Goal: Task Accomplishment & Management: Complete application form

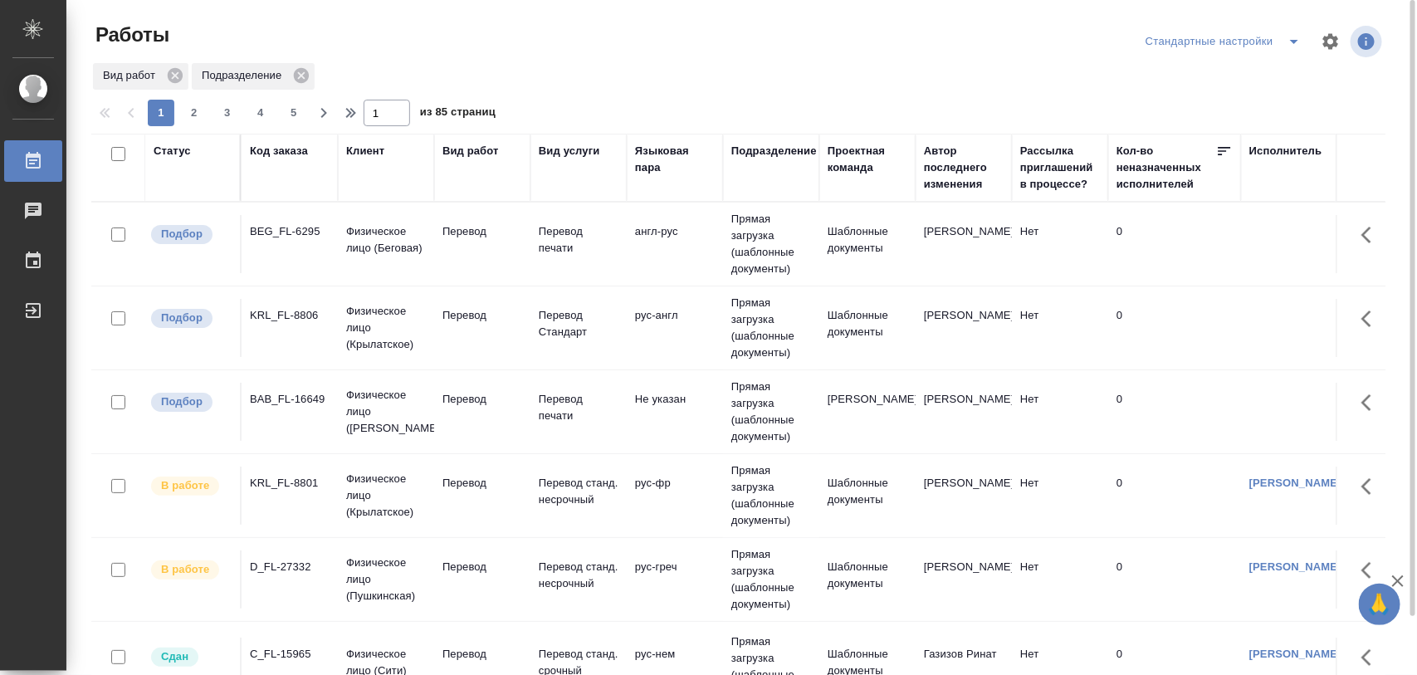
click at [295, 404] on div "BAB_FL-16649" at bounding box center [290, 399] width 80 height 17
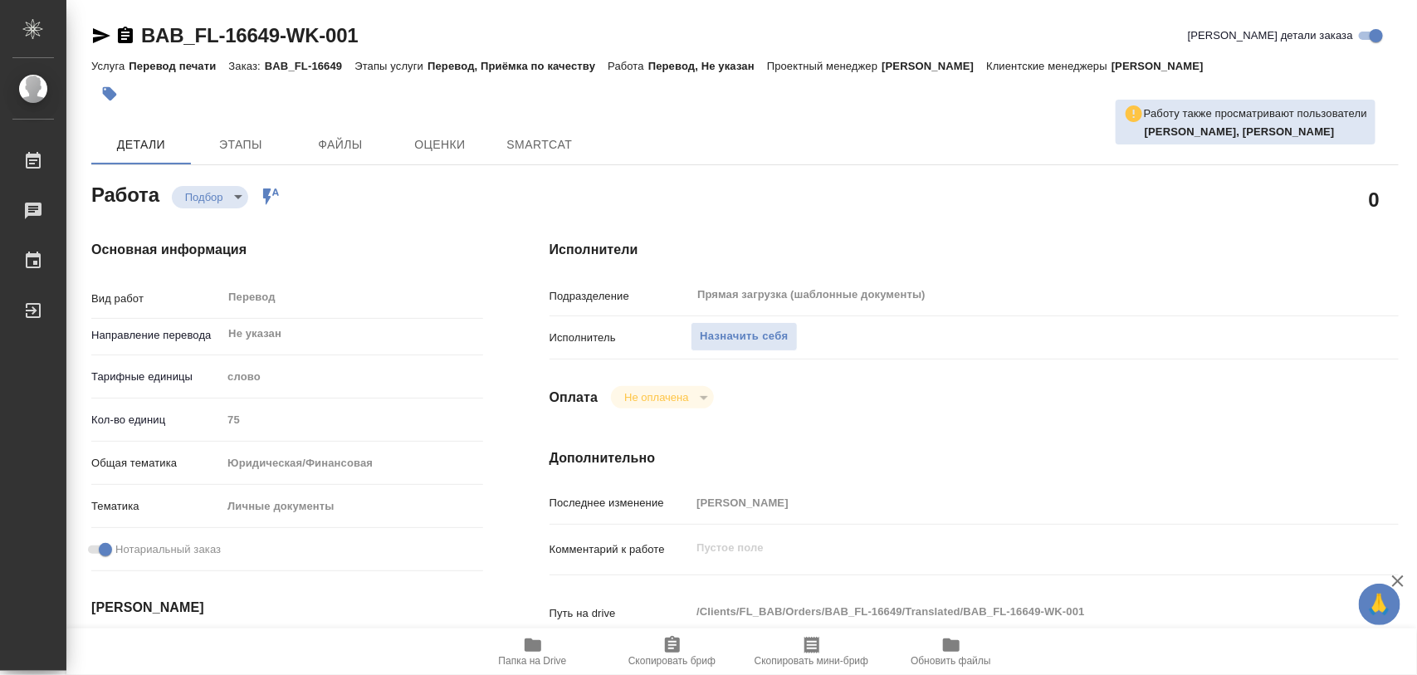
type textarea "x"
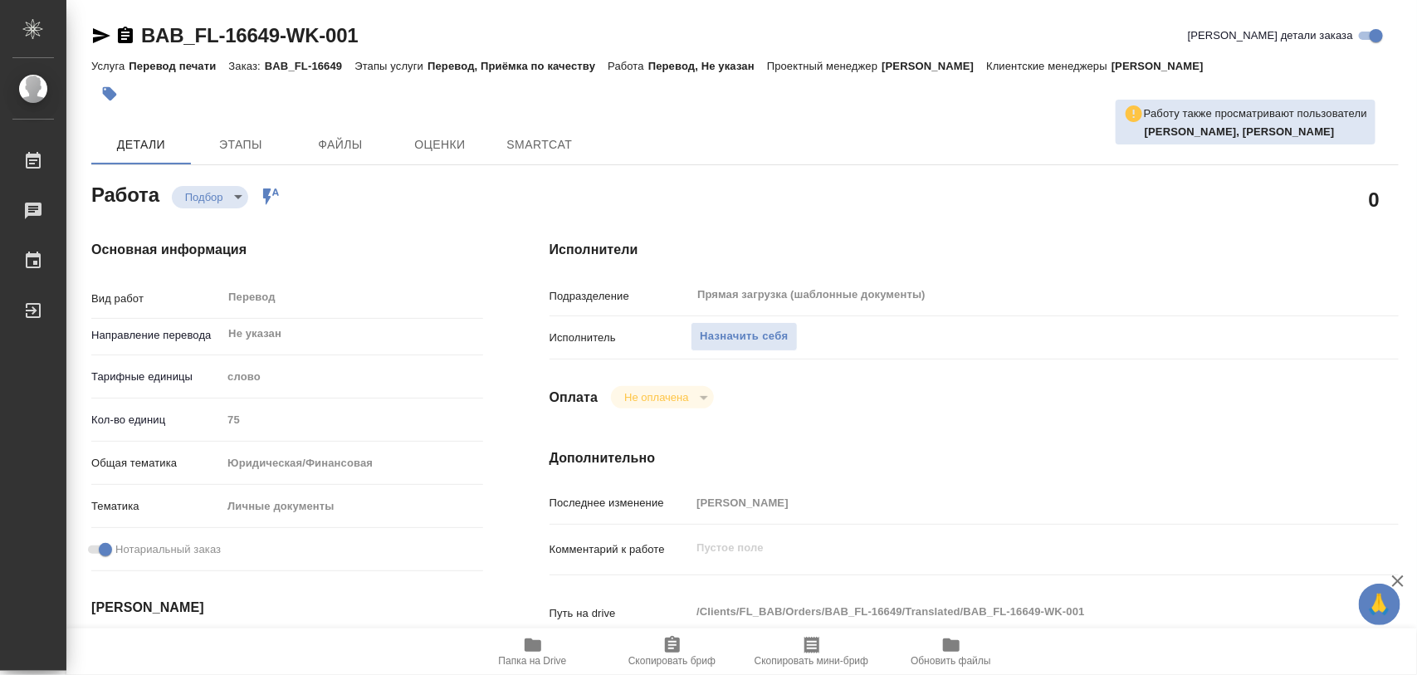
type textarea "x"
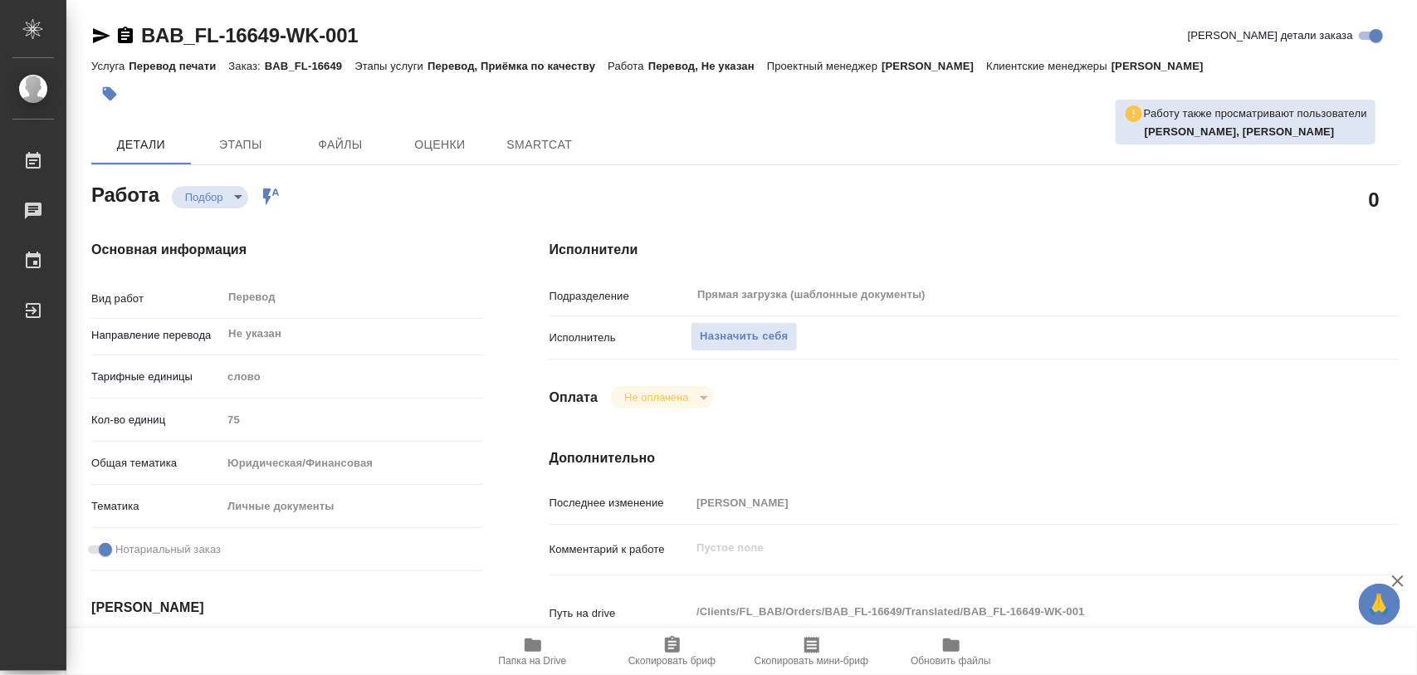
type textarea "x"
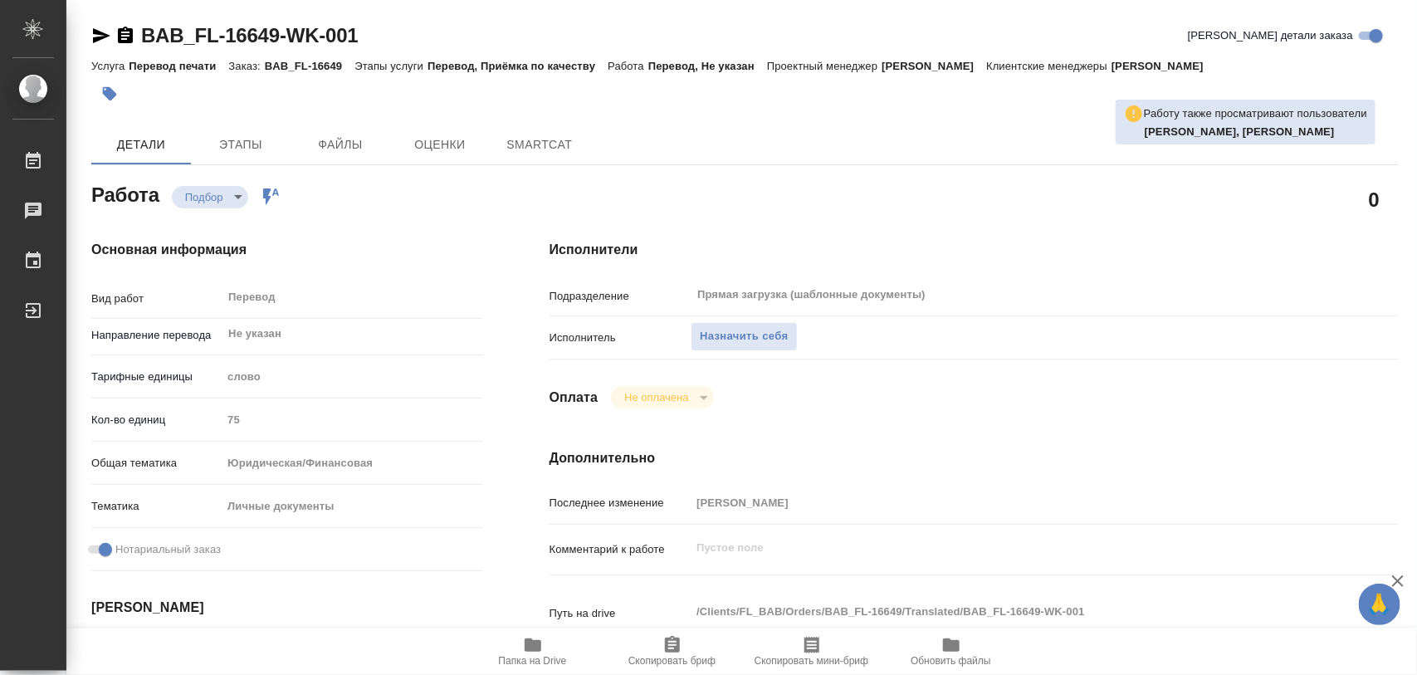
type textarea "x"
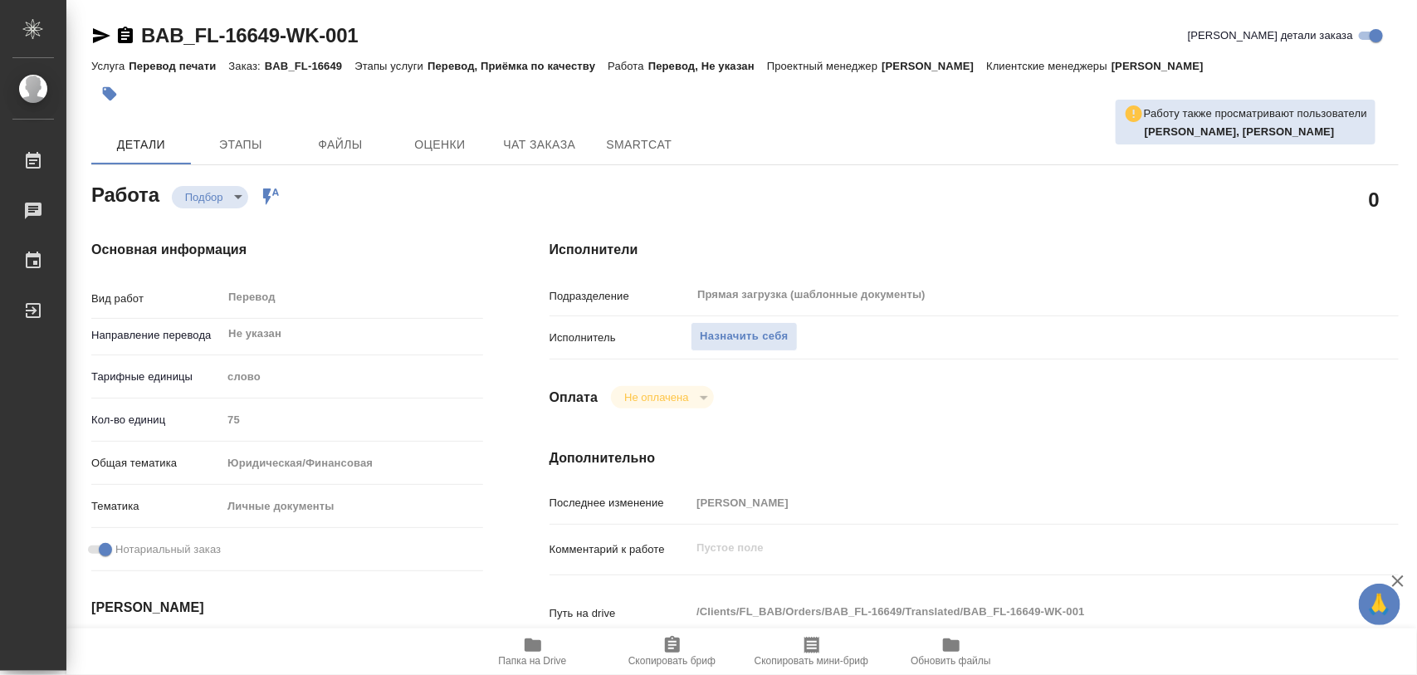
type textarea "x"
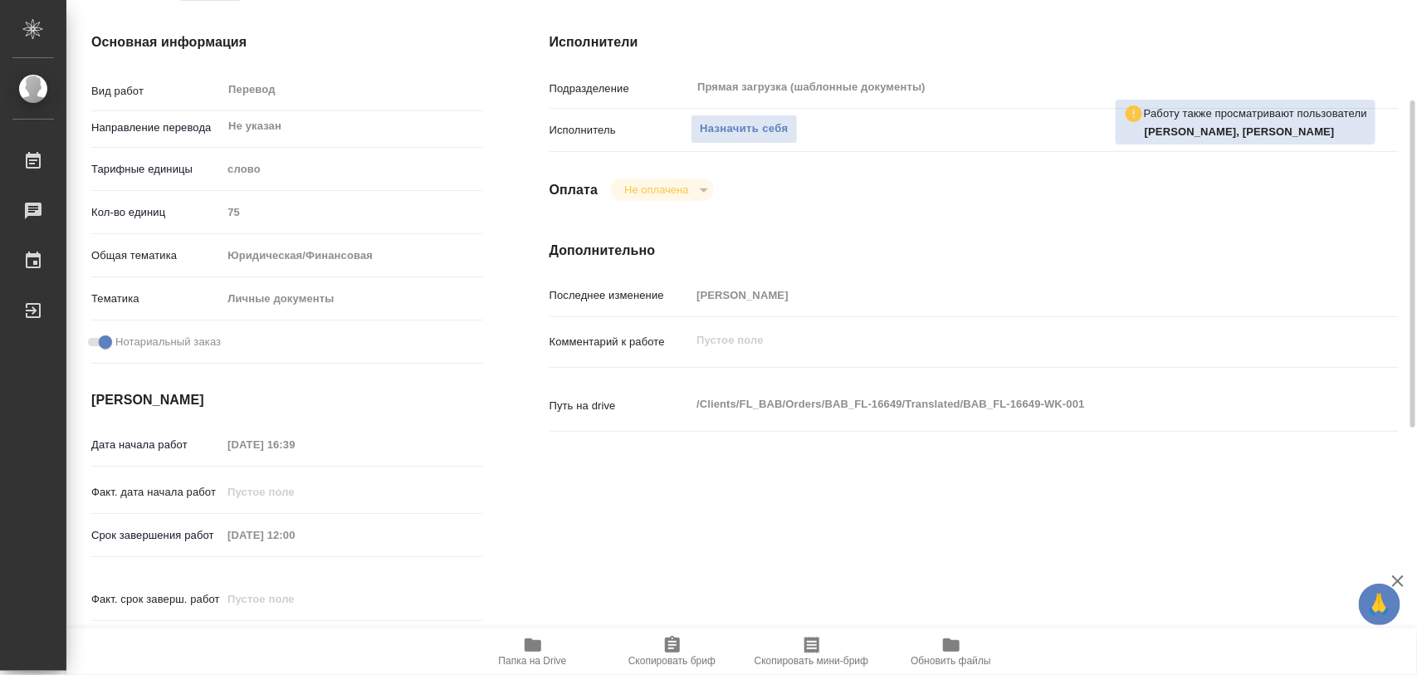
type textarea "x"
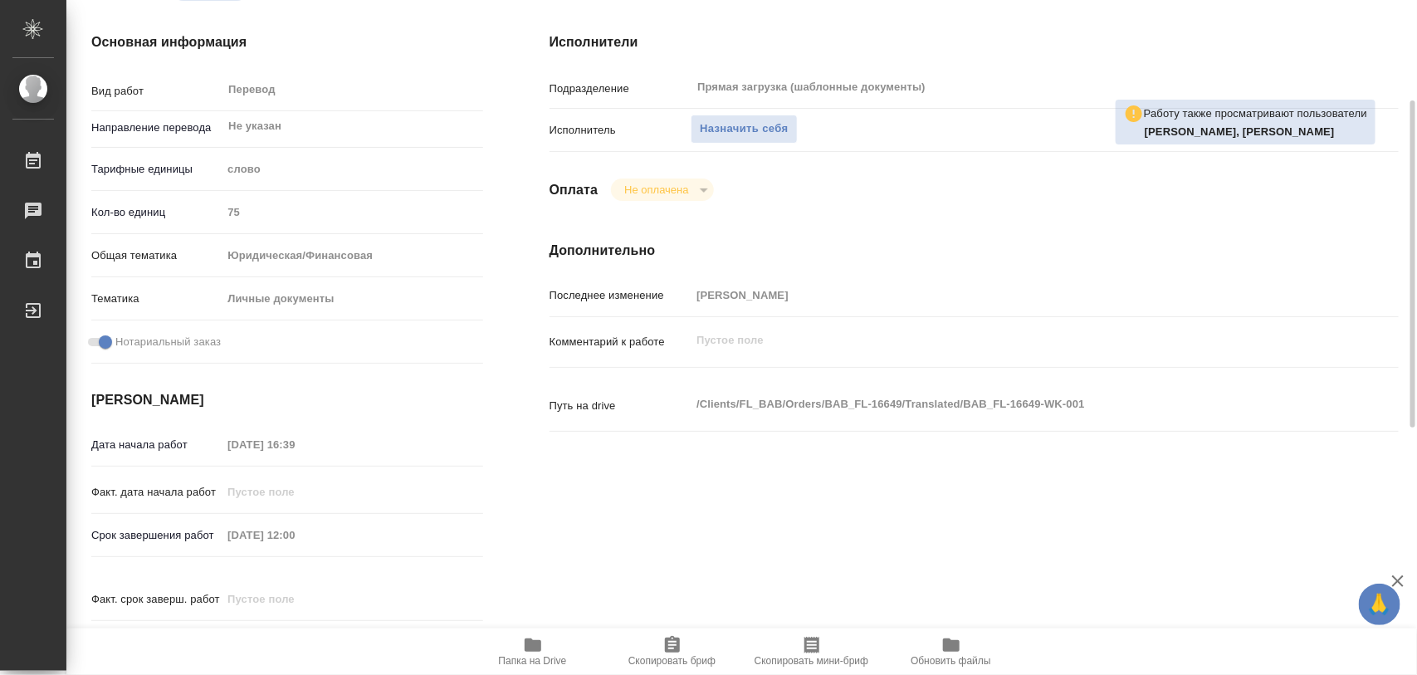
scroll to position [415, 0]
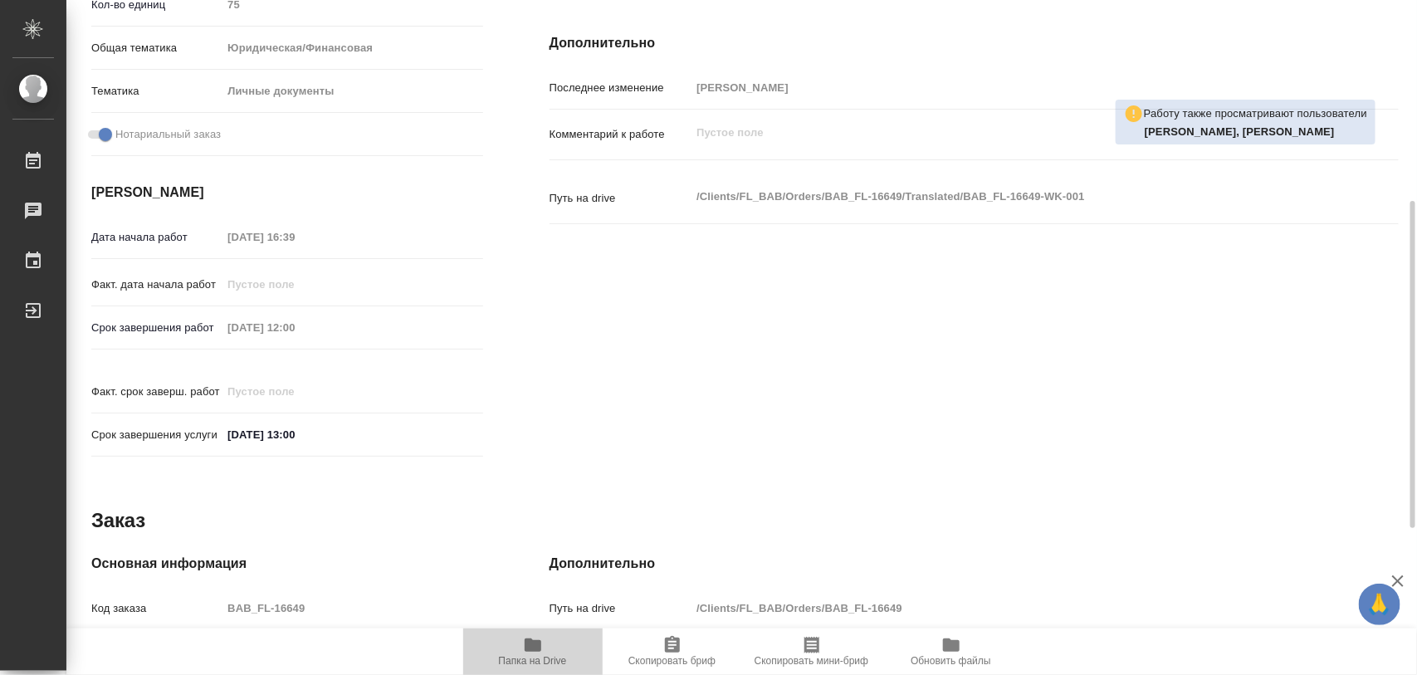
click at [529, 641] on icon "button" at bounding box center [533, 645] width 17 height 13
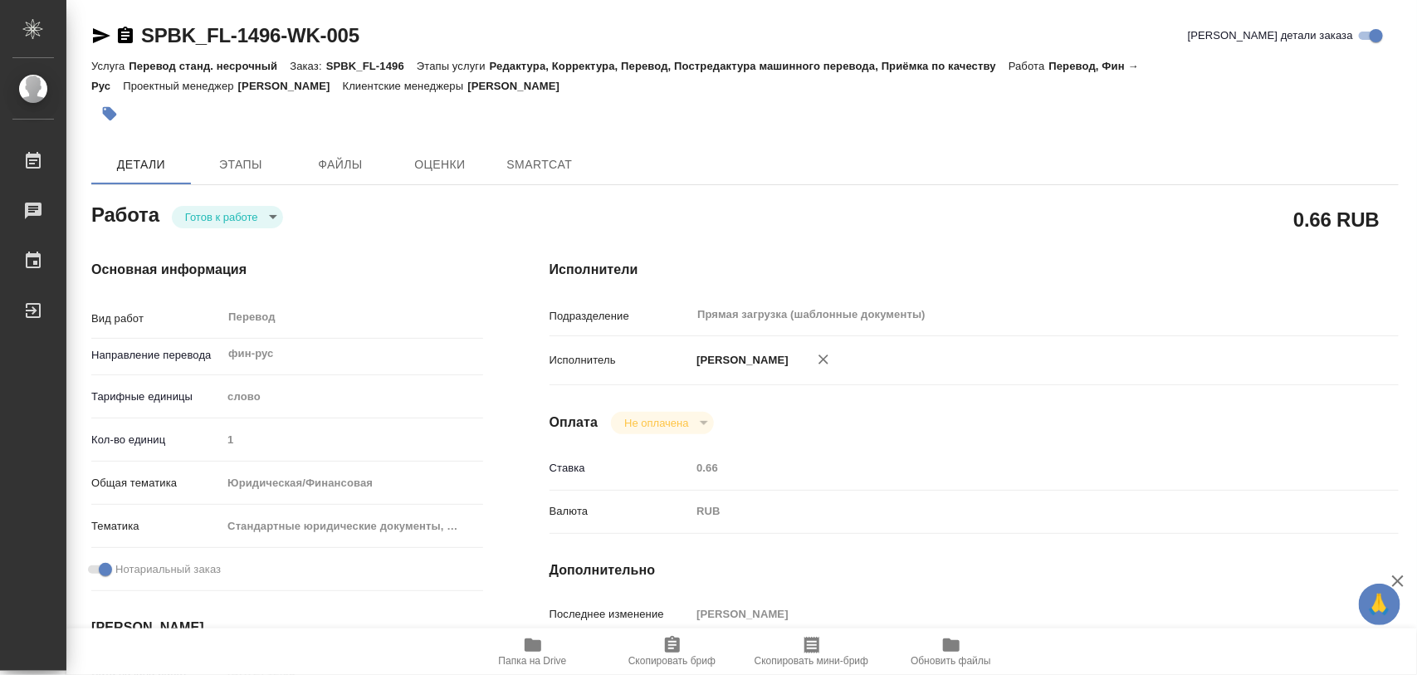
type textarea "x"
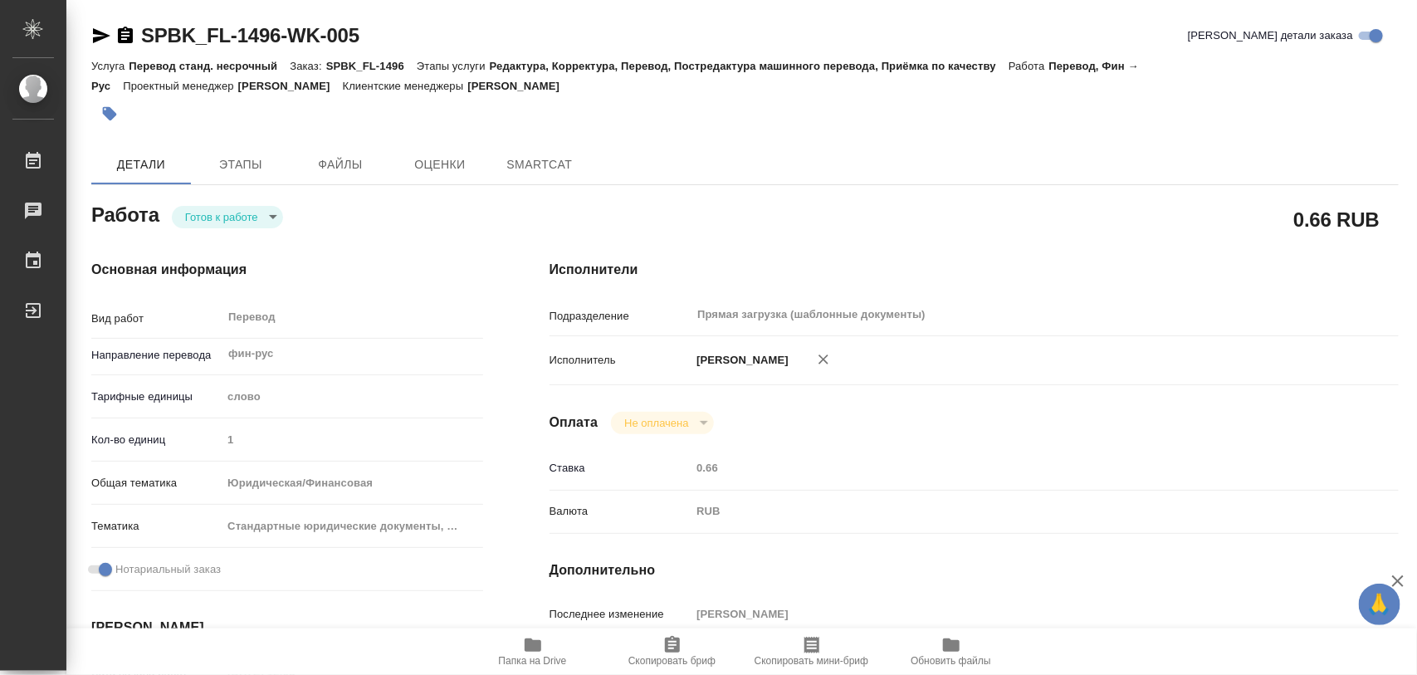
type textarea "x"
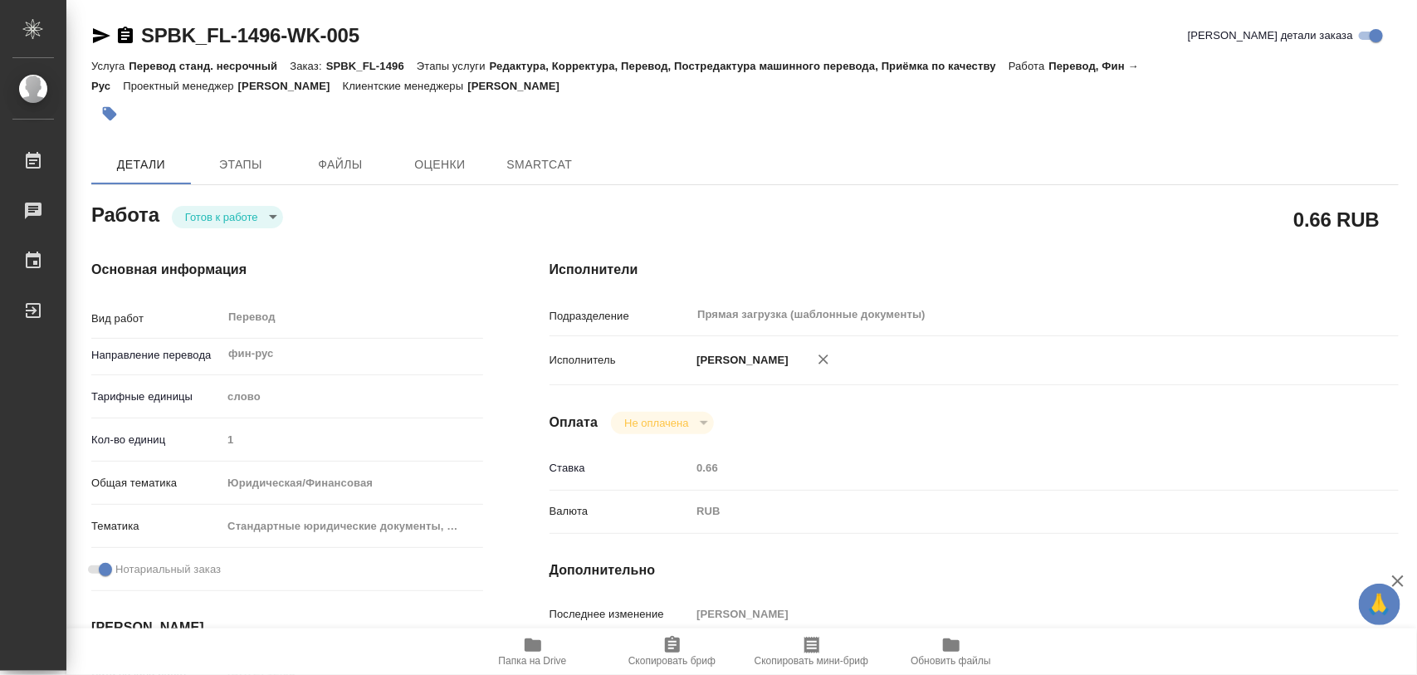
type textarea "x"
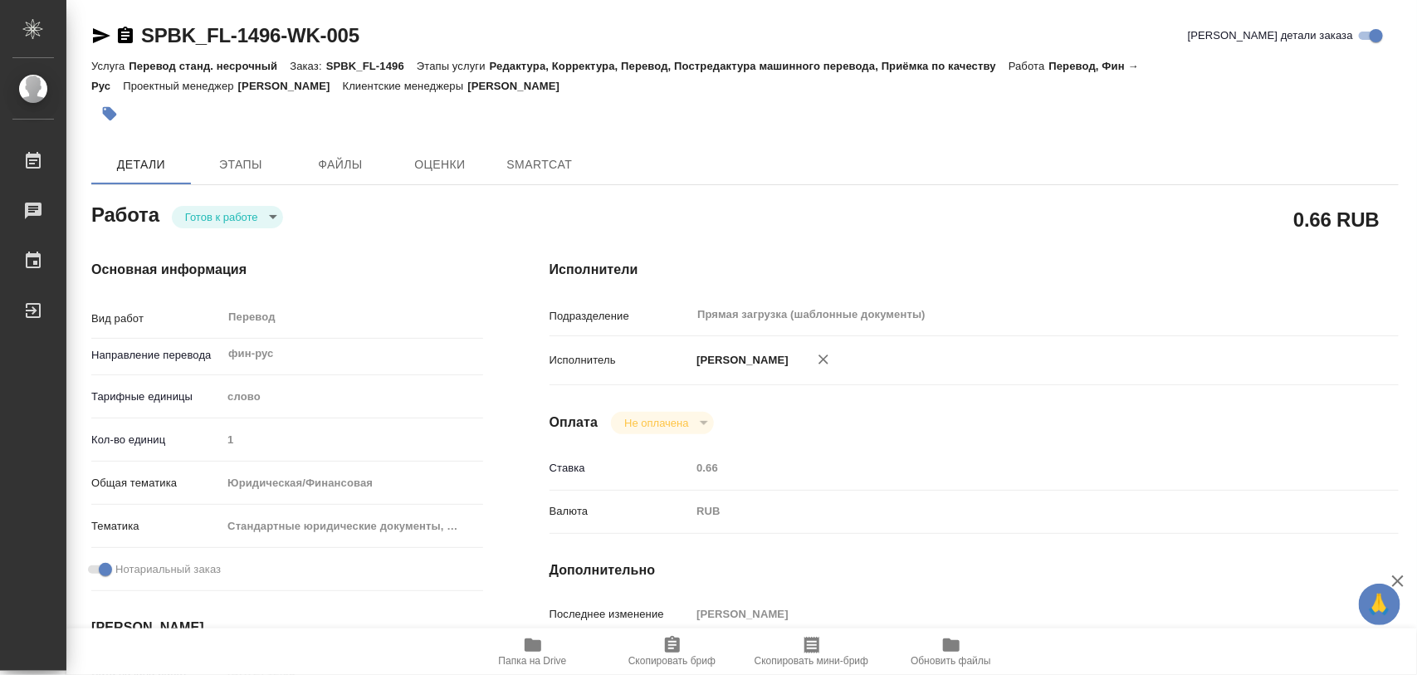
type textarea "x"
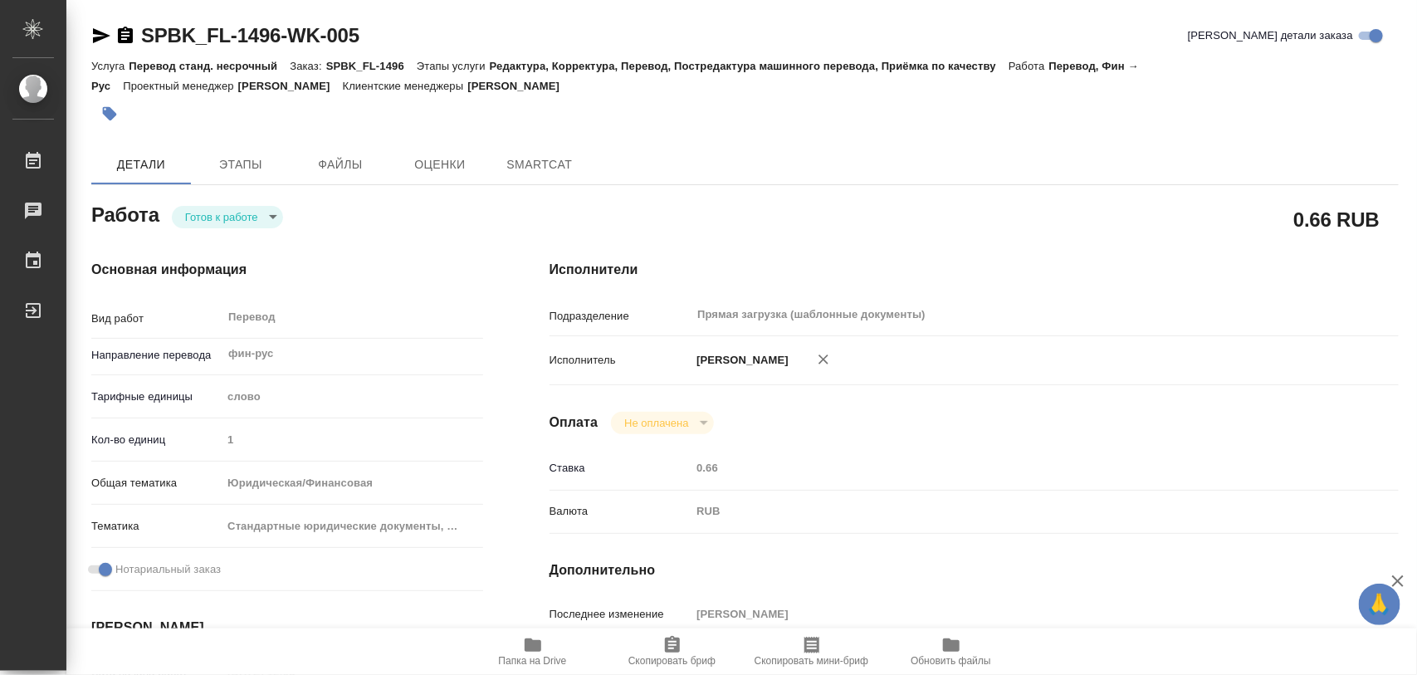
type textarea "x"
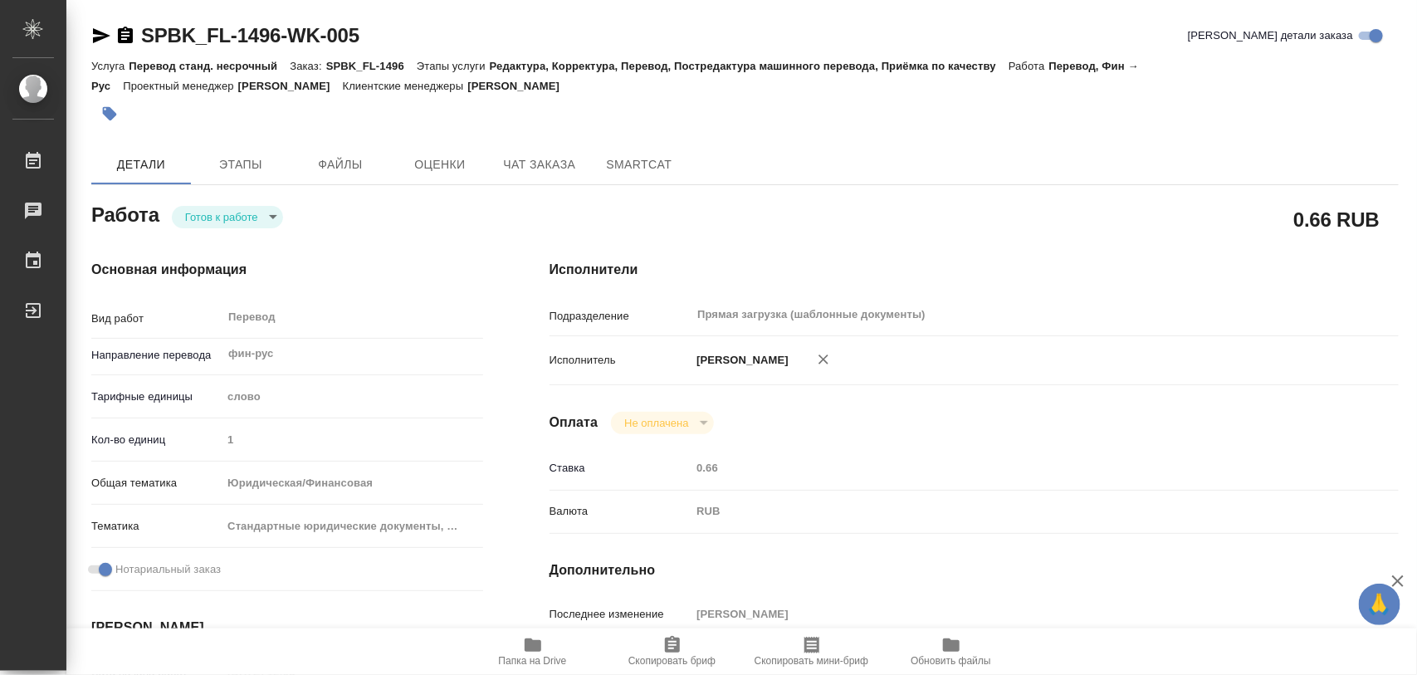
type textarea "x"
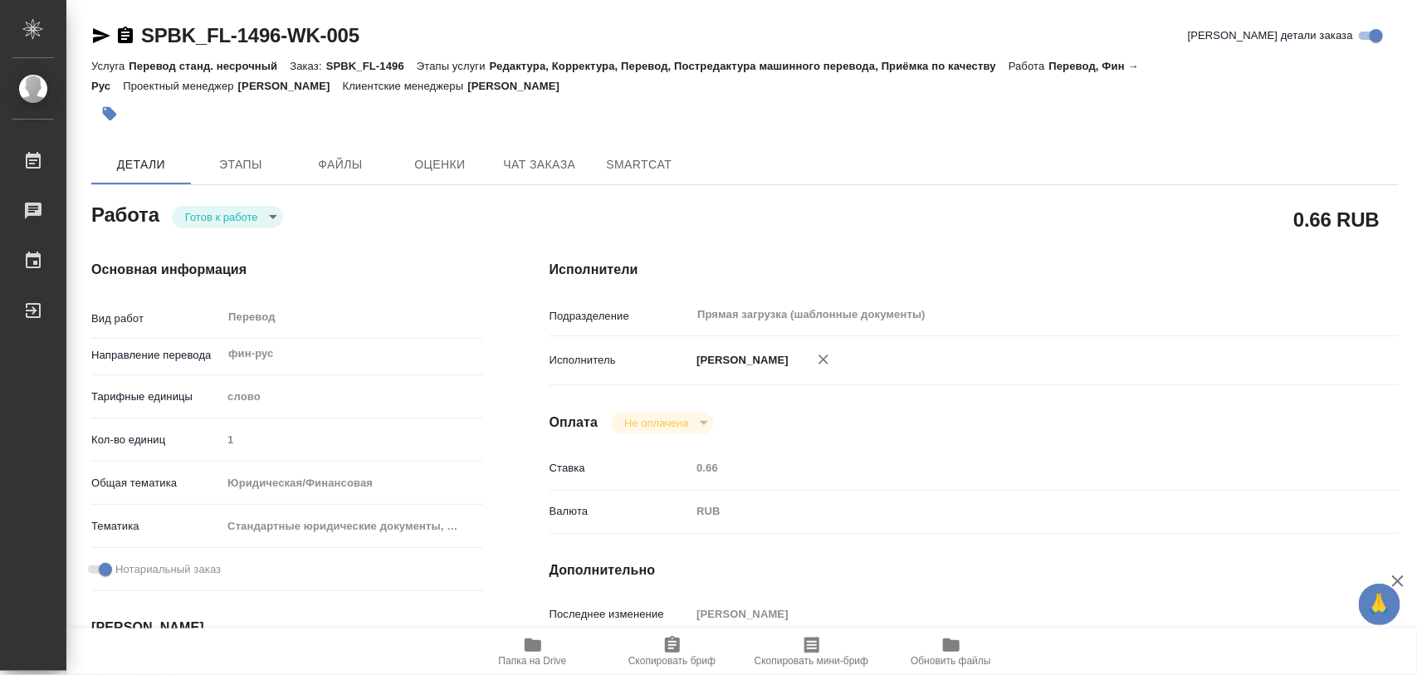
click at [270, 218] on body "🙏 .cls-1 fill:#fff; AWATERA Iglakov Maksim Работы Чаты График Выйти SPBK_FL-149…" at bounding box center [708, 337] width 1417 height 675
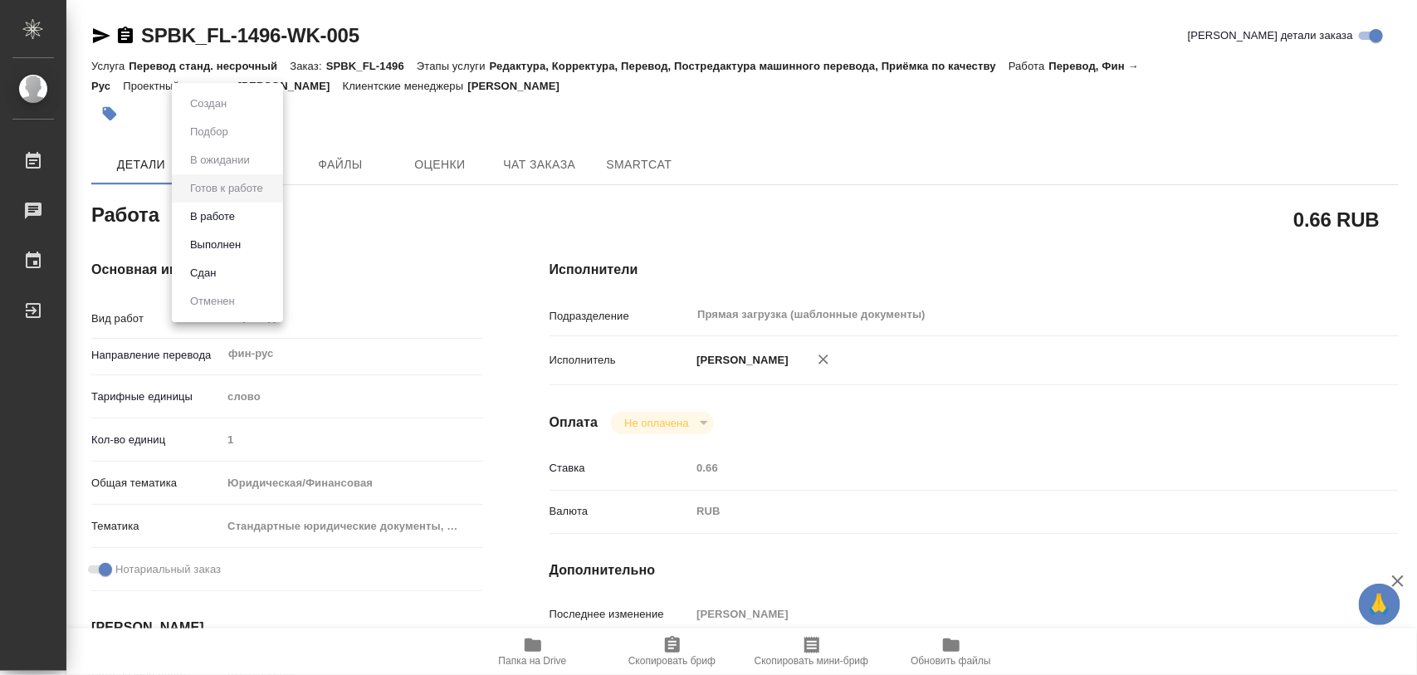
type textarea "x"
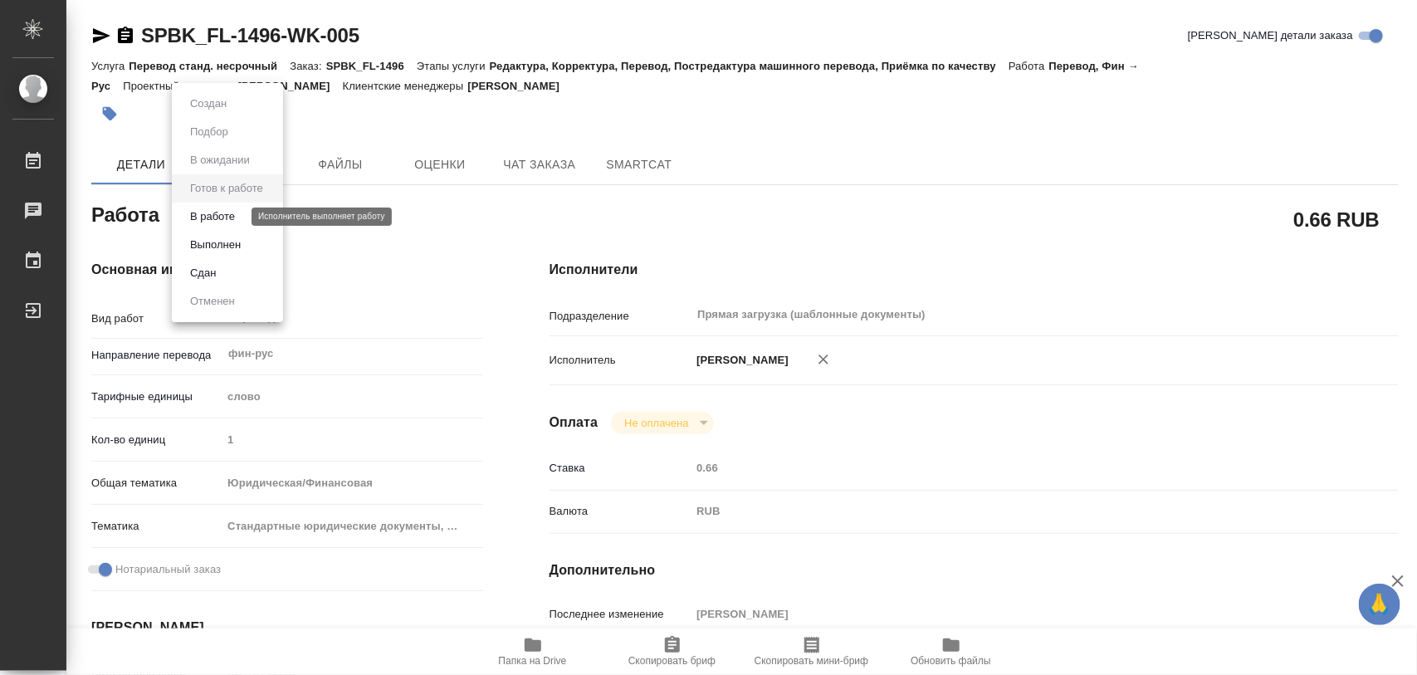
click at [225, 208] on button "В работе" at bounding box center [212, 217] width 55 height 18
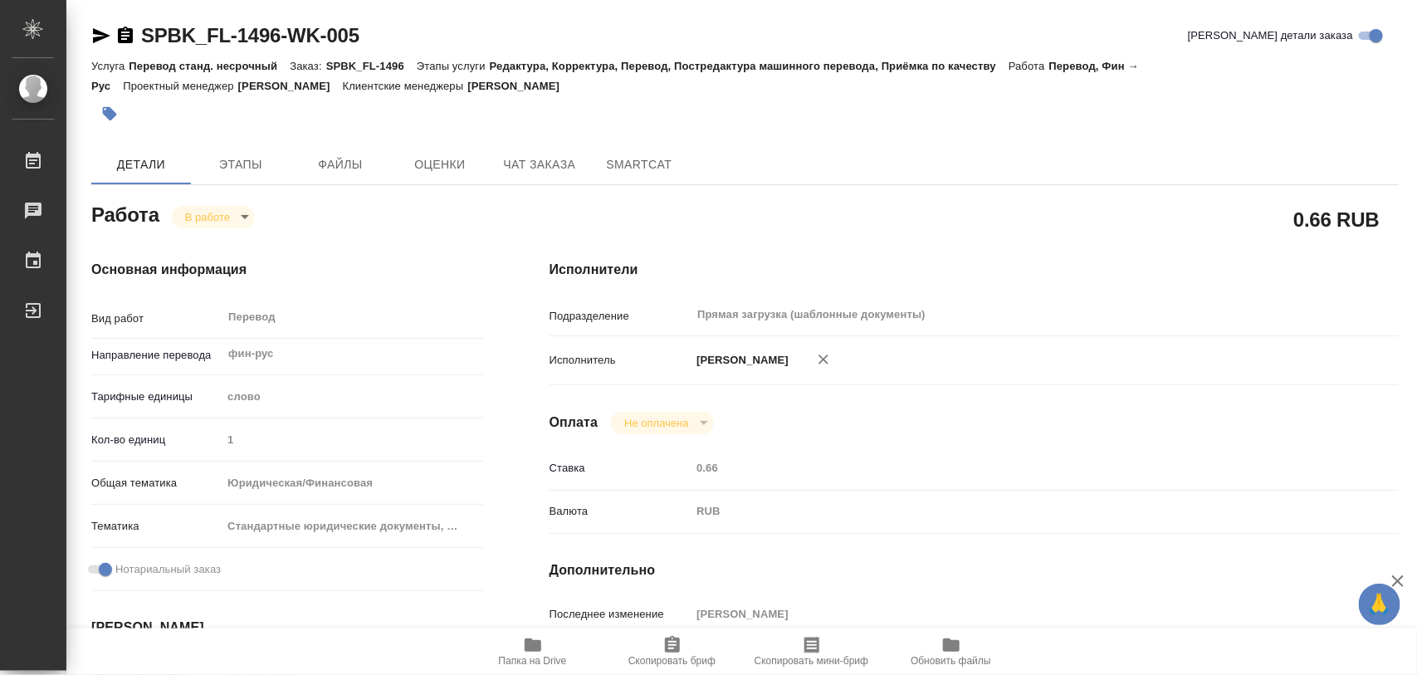
type textarea "x"
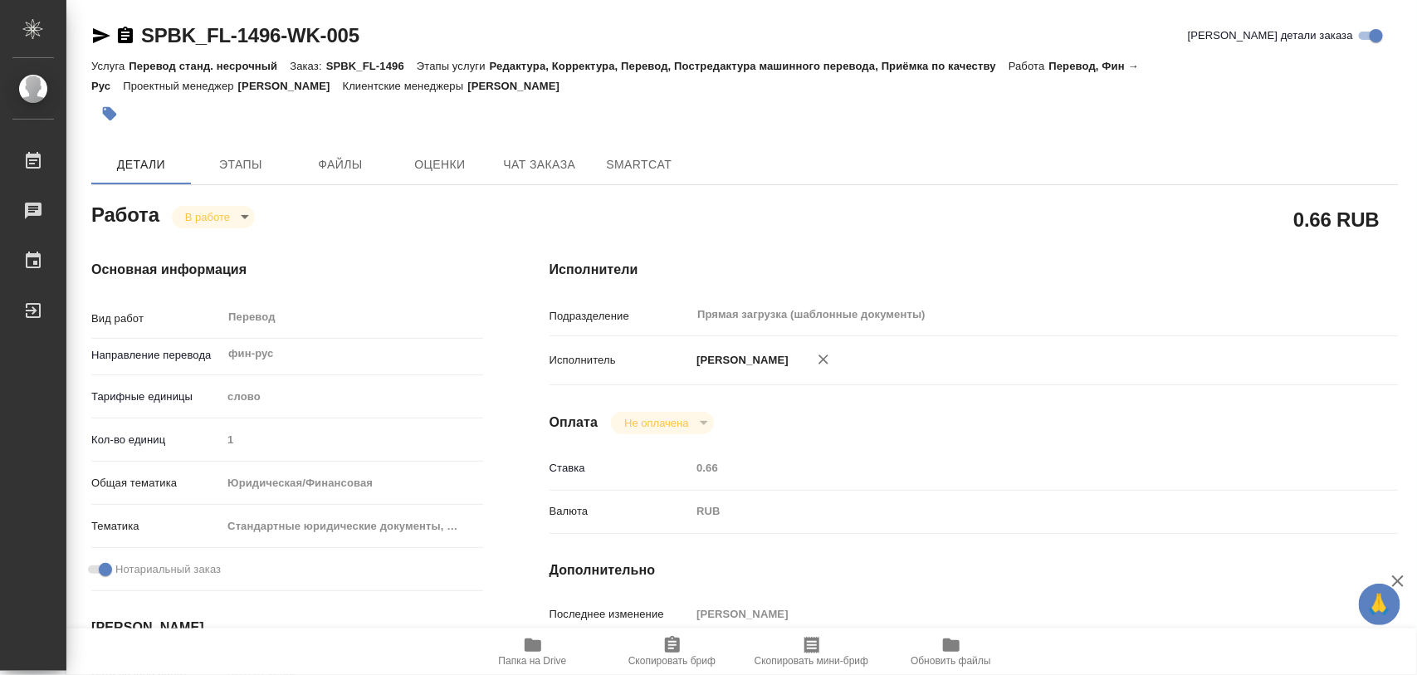
type textarea "x"
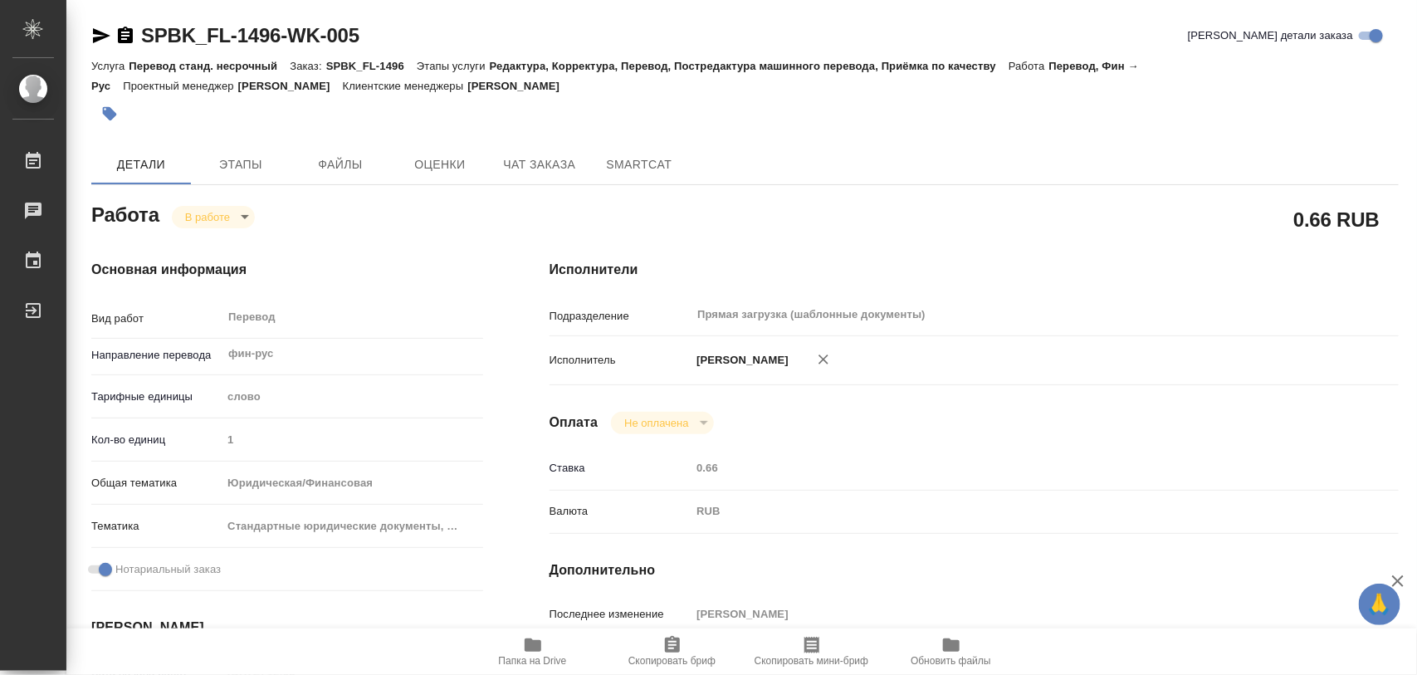
type textarea "x"
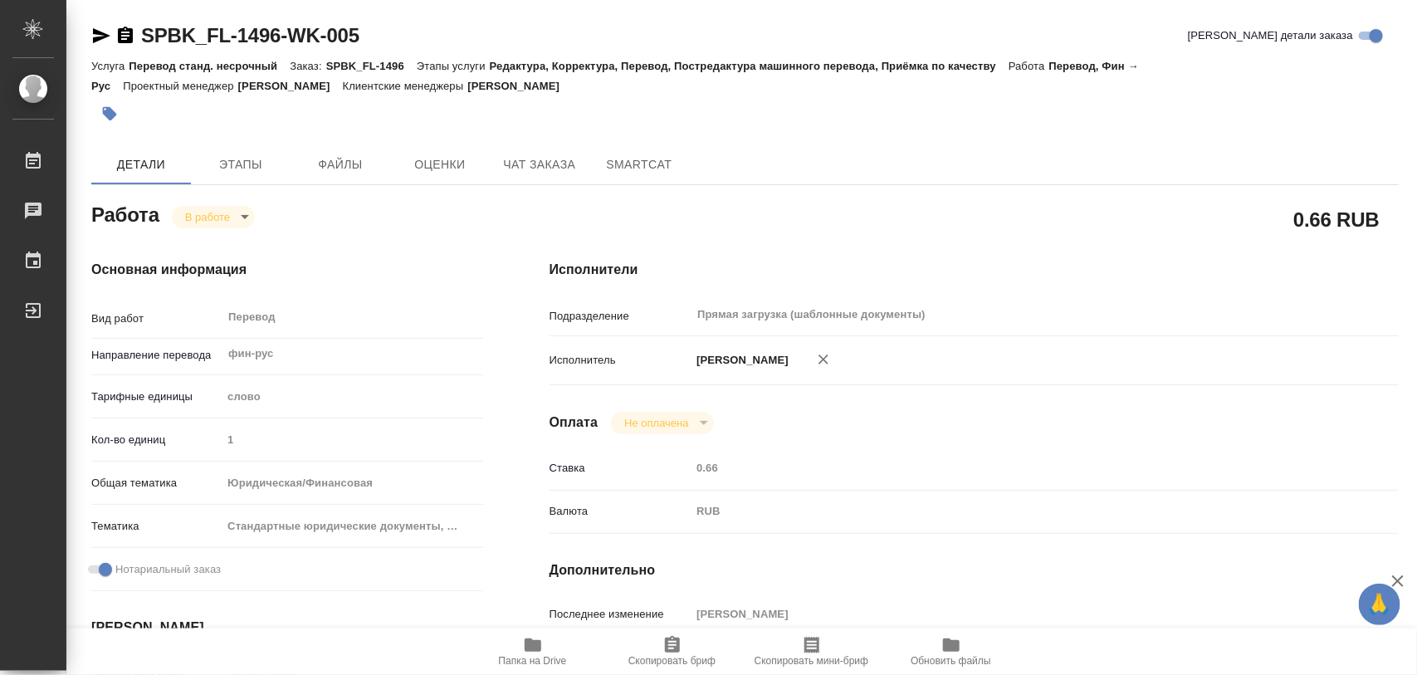
type textarea "x"
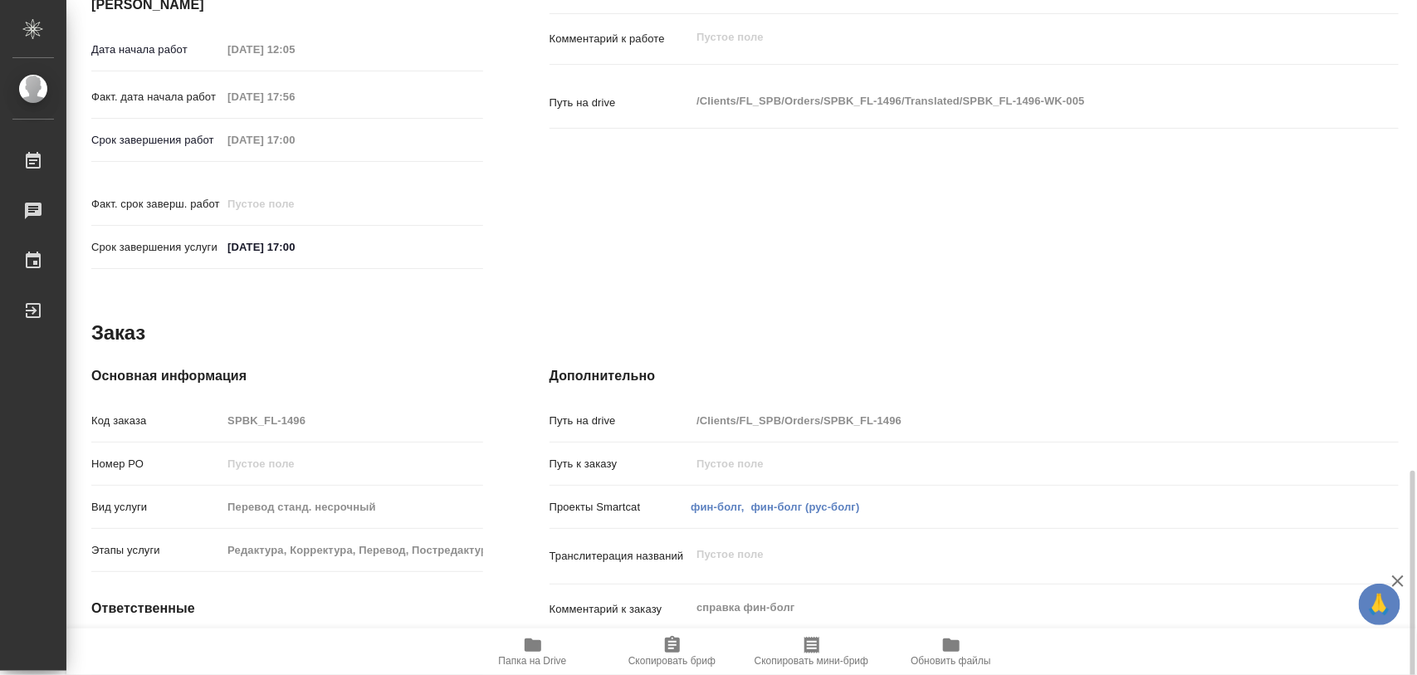
scroll to position [740, 0]
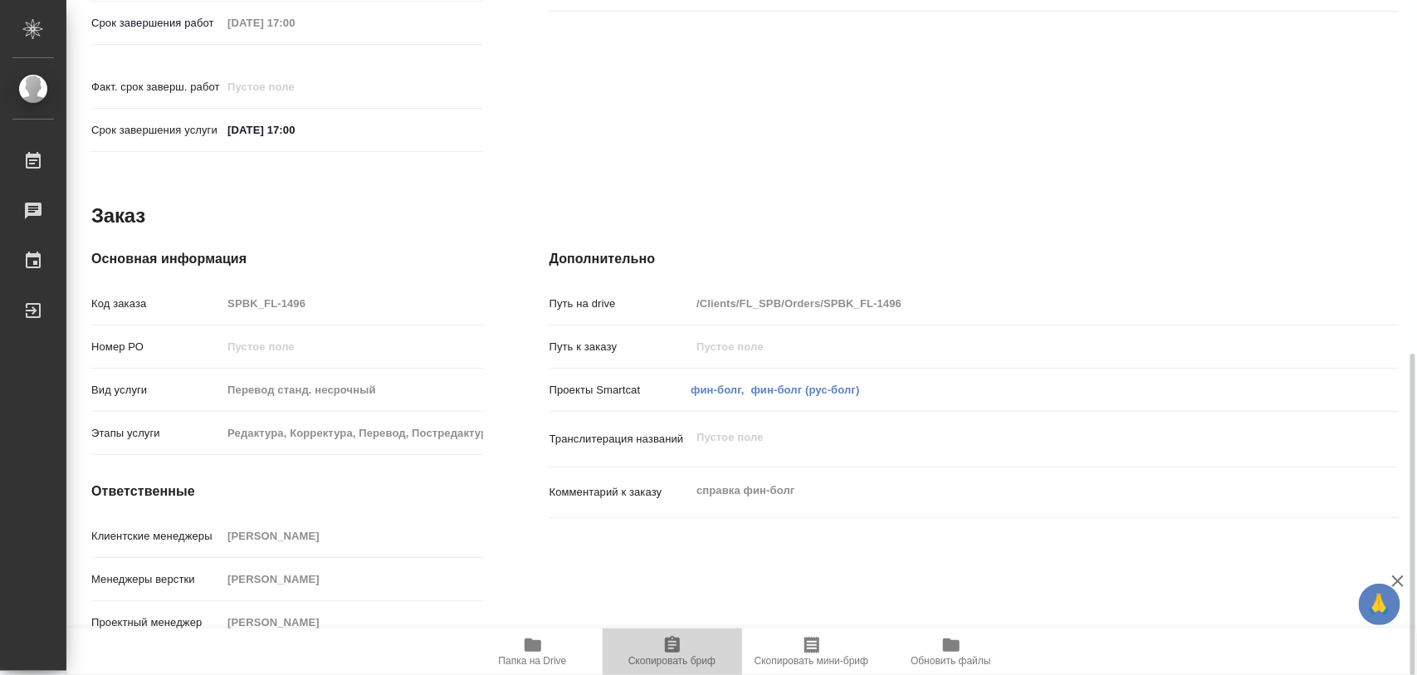
click at [674, 635] on icon "button" at bounding box center [673, 645] width 20 height 20
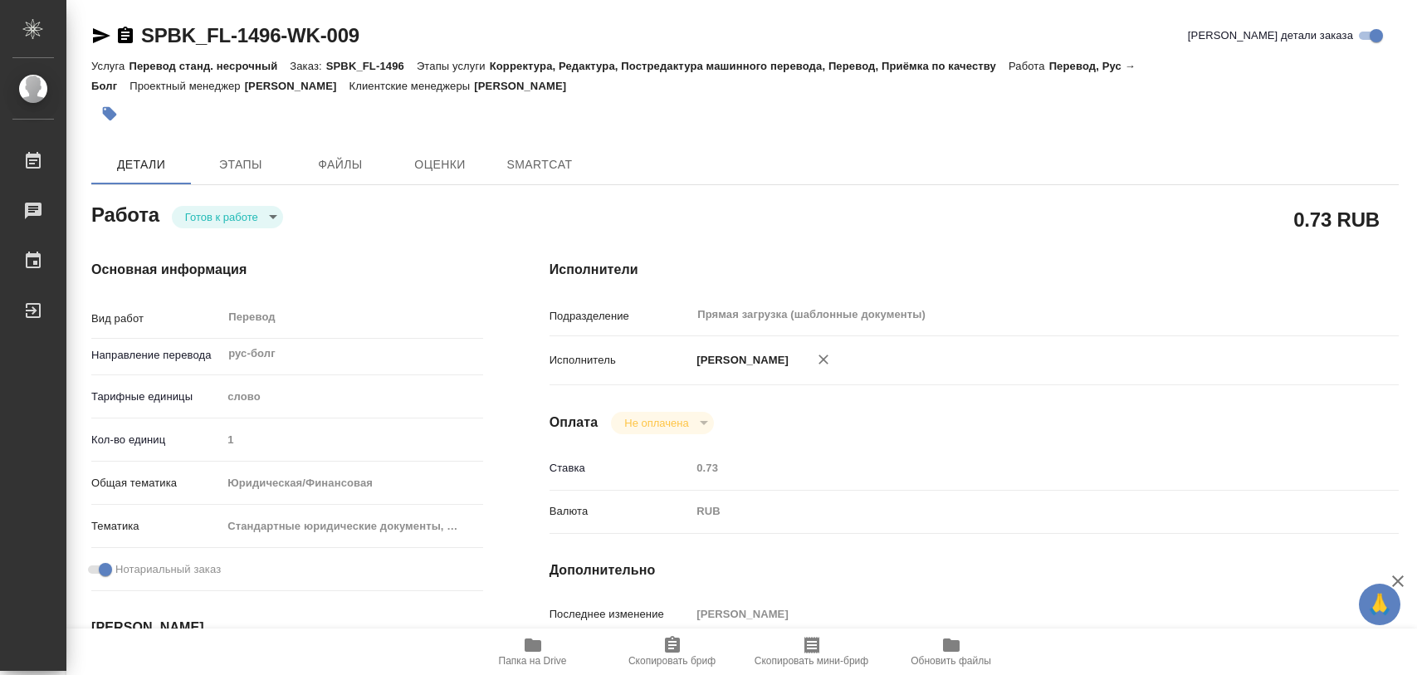
type textarea "x"
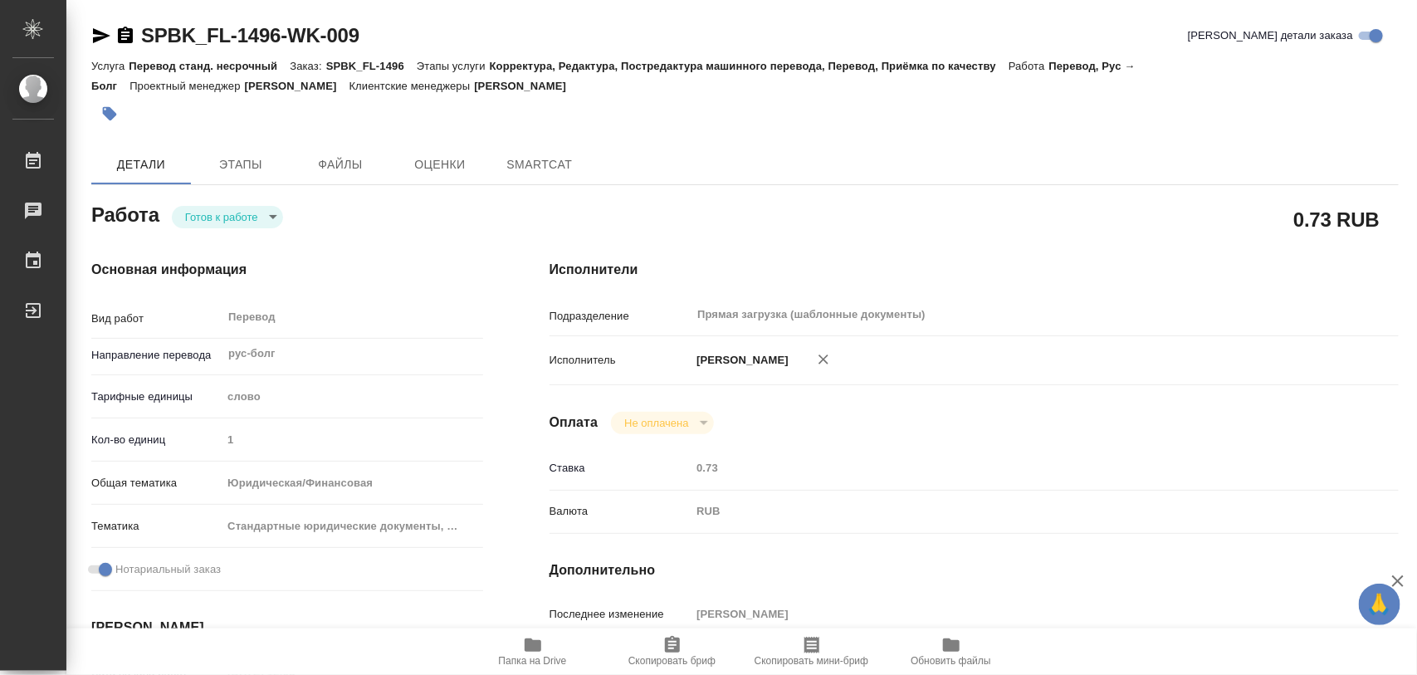
type textarea "x"
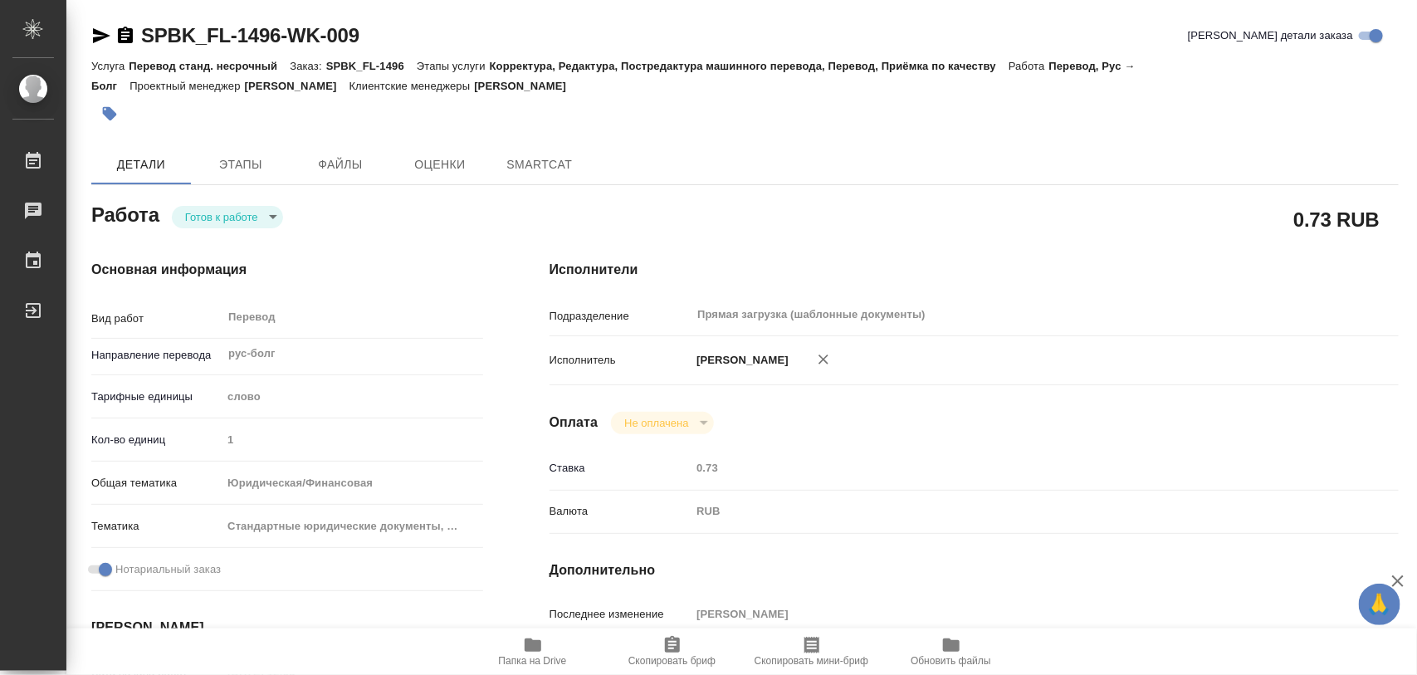
type textarea "x"
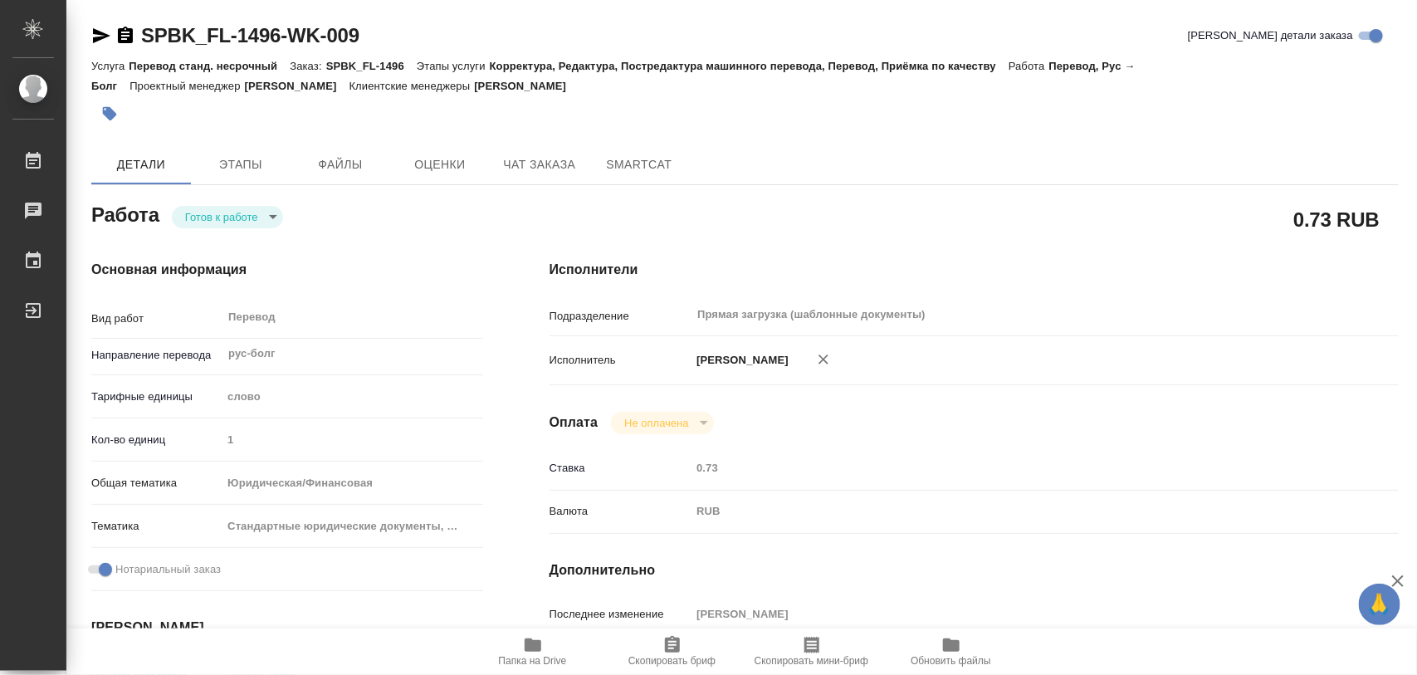
type textarea "x"
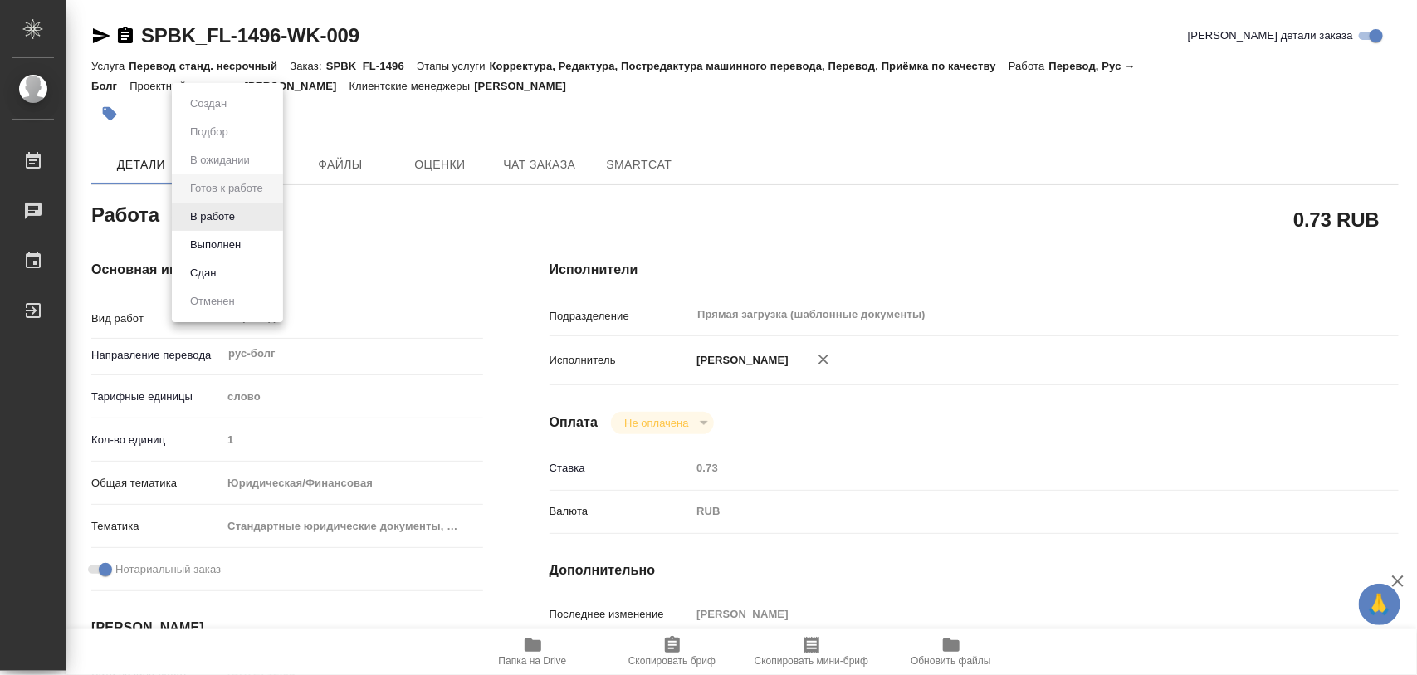
click at [268, 217] on body "🙏 .cls-1 fill:#fff; AWATERA Iglakov Maksim Работы Чаты График Выйти SPBK_FL-149…" at bounding box center [708, 337] width 1417 height 675
type textarea "x"
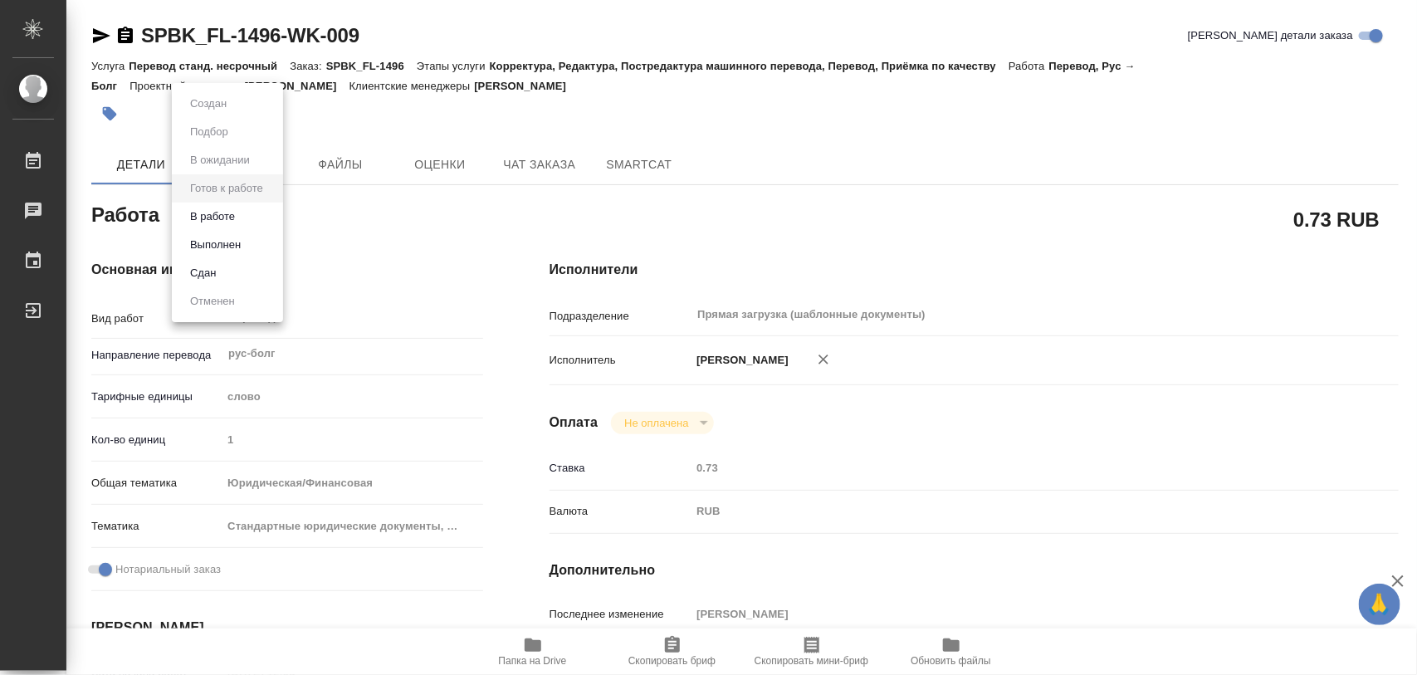
type textarea "x"
click at [241, 217] on li "В работе" at bounding box center [227, 217] width 111 height 28
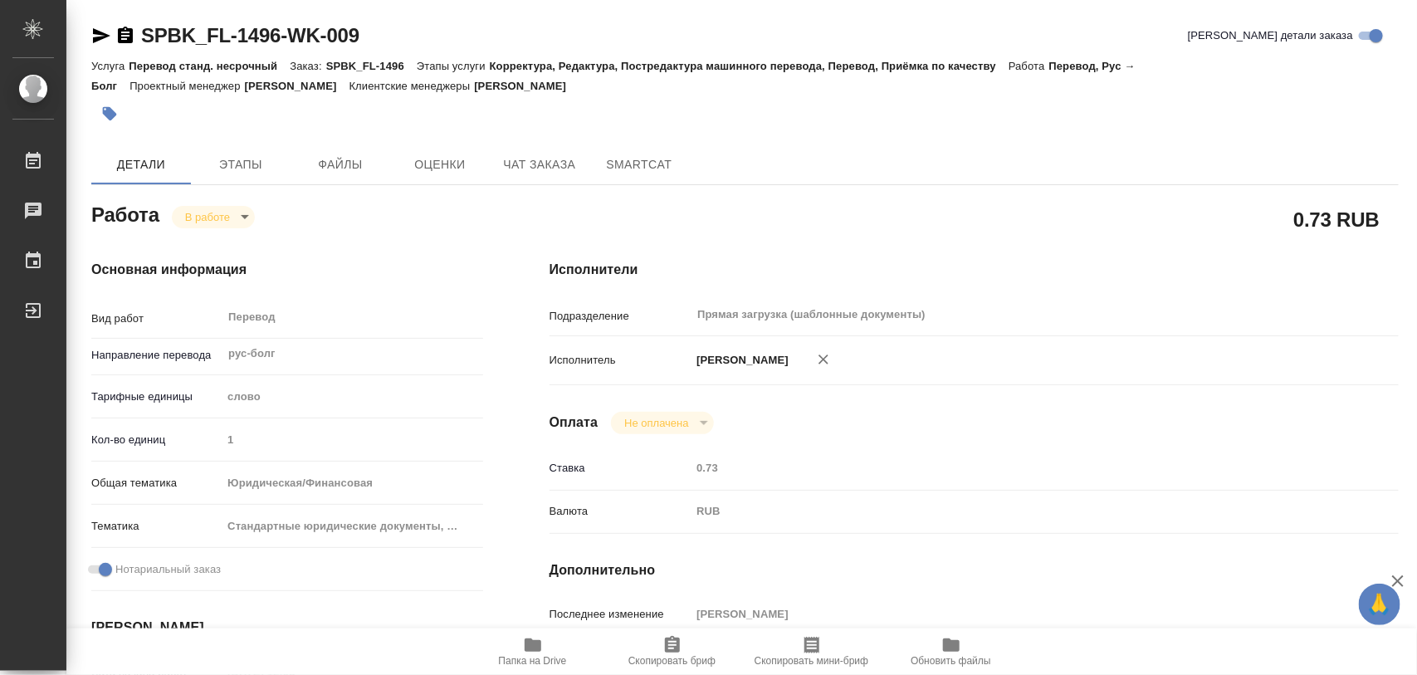
type textarea "x"
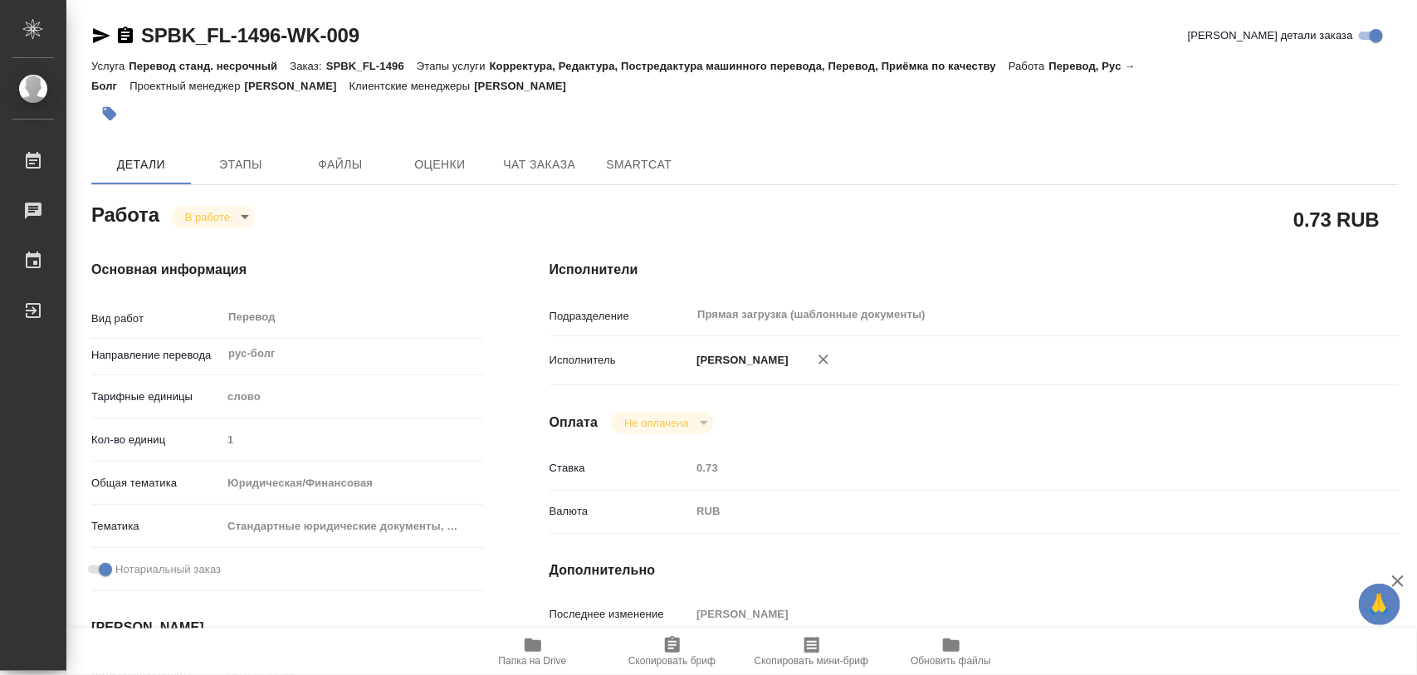
type textarea "x"
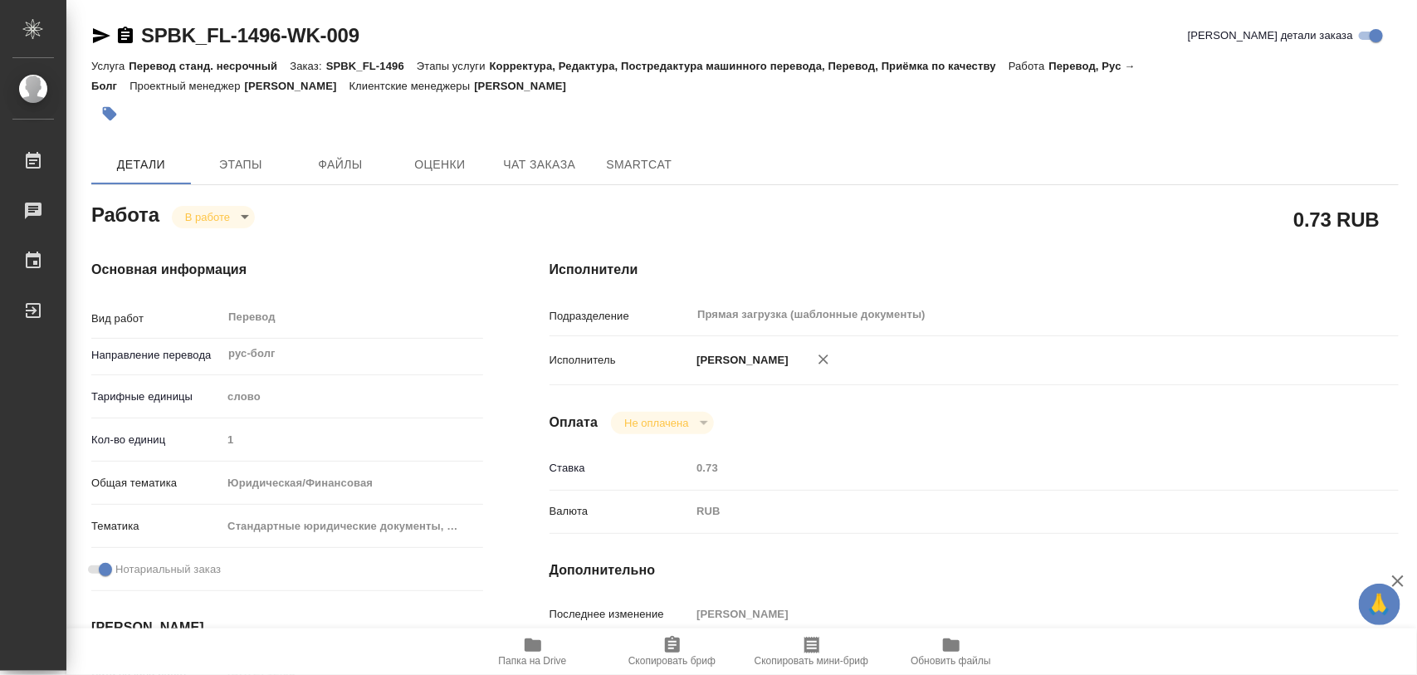
type textarea "x"
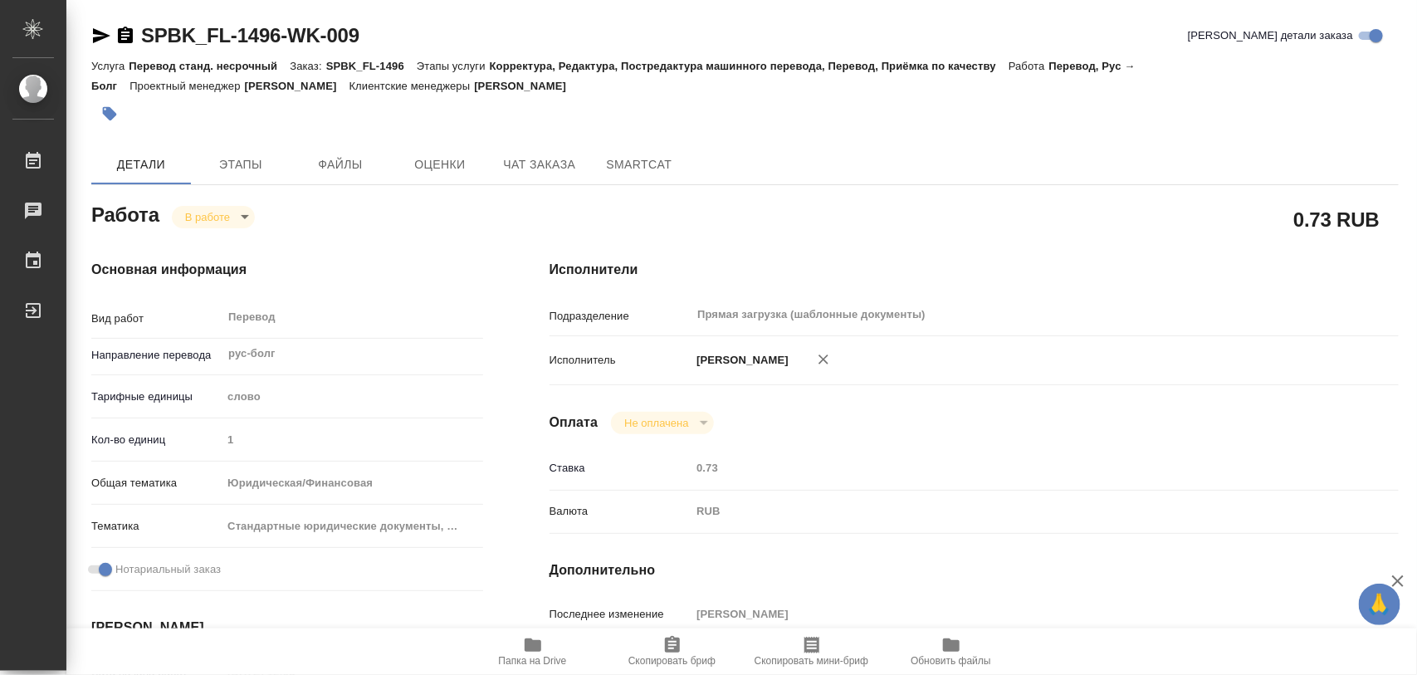
click at [540, 640] on icon "button" at bounding box center [533, 645] width 20 height 20
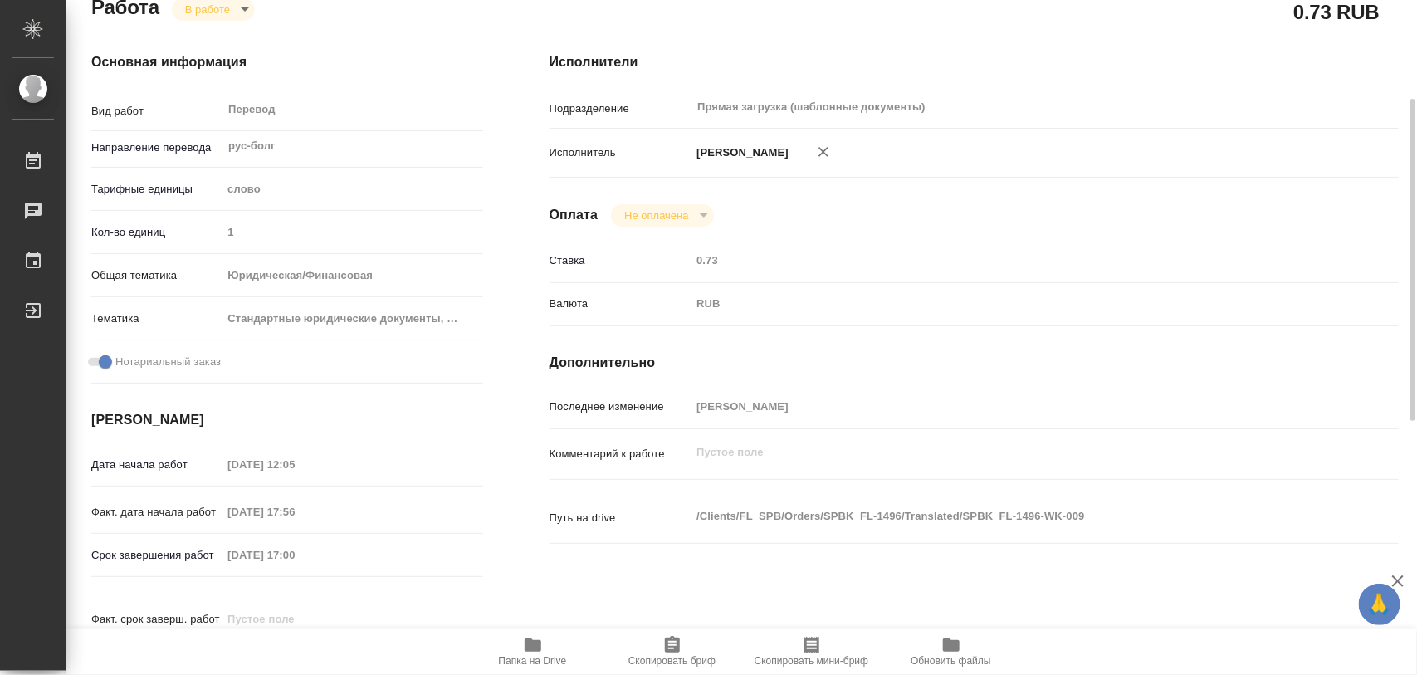
click at [685, 653] on span "Скопировать бриф" at bounding box center [673, 651] width 120 height 32
